Goal: Task Accomplishment & Management: Use online tool/utility

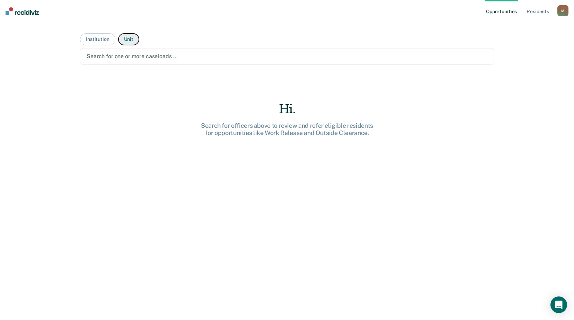
click at [120, 36] on button "Unit" at bounding box center [128, 39] width 21 height 12
click at [89, 38] on button "Institution" at bounding box center [97, 39] width 35 height 12
click at [120, 39] on button "Unit" at bounding box center [128, 39] width 21 height 12
click at [96, 36] on button "Institution" at bounding box center [97, 39] width 35 height 12
click at [105, 56] on div at bounding box center [287, 56] width 401 height 8
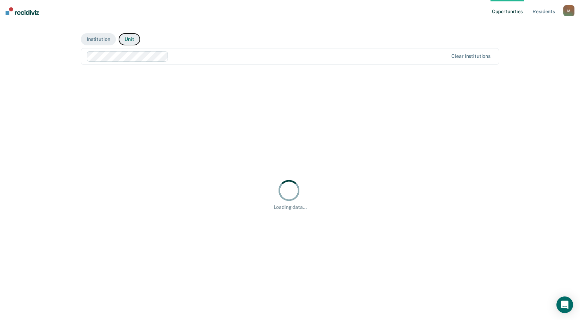
click at [132, 42] on button "Unit" at bounding box center [129, 39] width 21 height 12
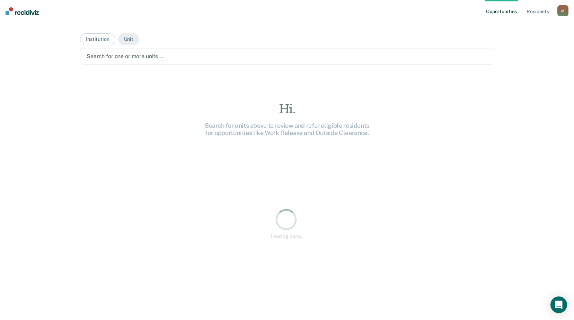
click at [115, 54] on div at bounding box center [287, 56] width 401 height 8
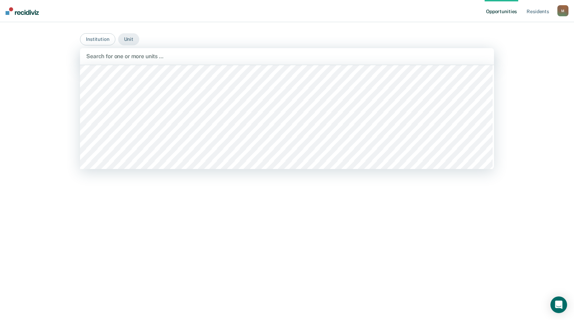
scroll to position [243, 0]
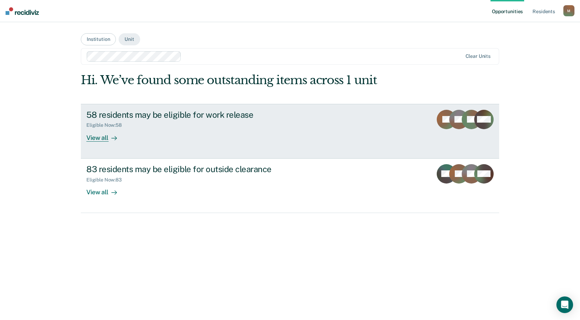
click at [208, 116] on div "58 residents may be eligible for work release" at bounding box center [207, 115] width 243 height 10
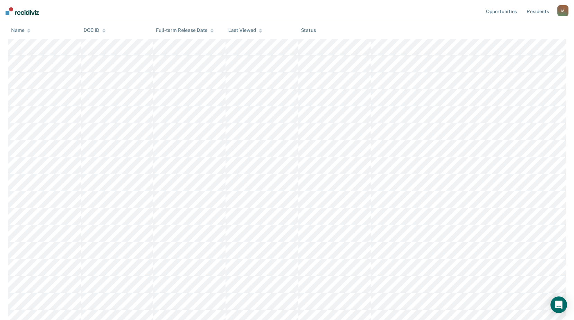
scroll to position [208, 0]
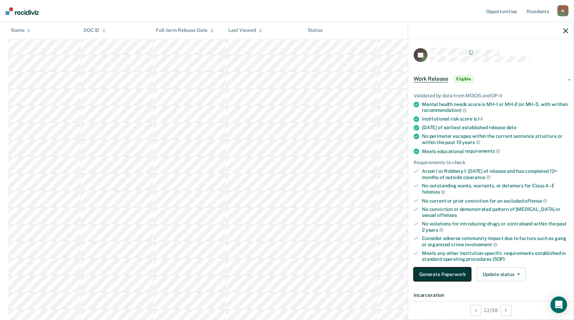
click at [453, 276] on button "Generate Paperwork" at bounding box center [443, 275] width 58 height 14
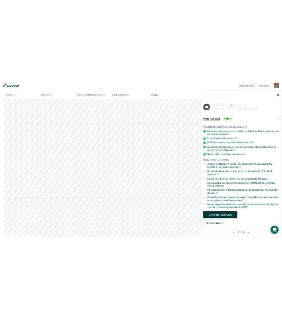
scroll to position [0, 0]
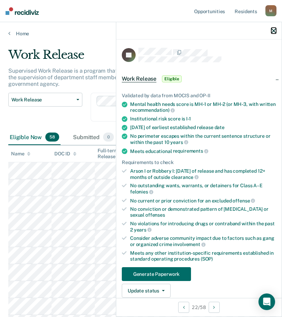
click at [275, 29] on icon "button" at bounding box center [274, 30] width 5 height 5
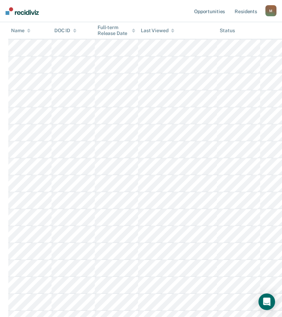
scroll to position [243, 0]
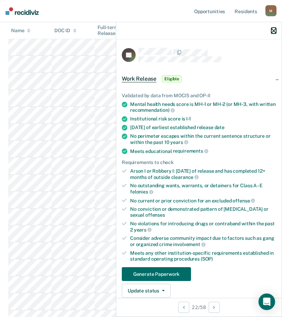
click at [273, 29] on icon "button" at bounding box center [274, 30] width 5 height 5
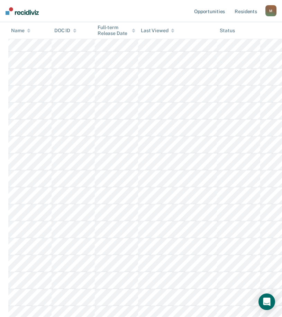
scroll to position [485, 0]
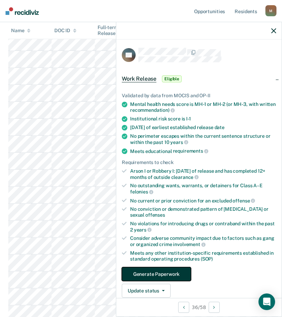
click at [162, 274] on button "Generate Paperwork" at bounding box center [156, 275] width 69 height 14
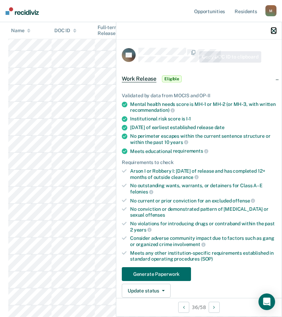
click at [273, 30] on icon "button" at bounding box center [274, 30] width 5 height 5
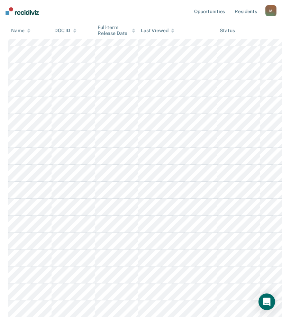
scroll to position [763, 0]
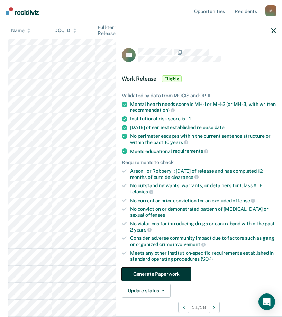
click at [157, 272] on button "Generate Paperwork" at bounding box center [156, 275] width 69 height 14
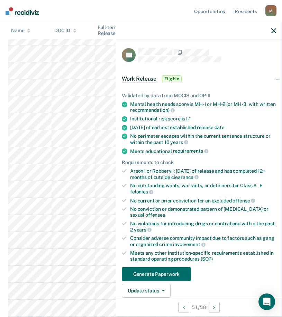
click at [277, 31] on div at bounding box center [199, 30] width 166 height 17
click at [274, 30] on icon "button" at bounding box center [274, 30] width 5 height 5
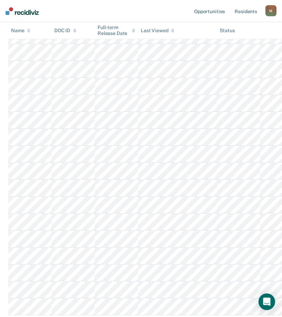
scroll to position [880, 0]
